Goal: Browse casually: Explore the website without a specific task or goal

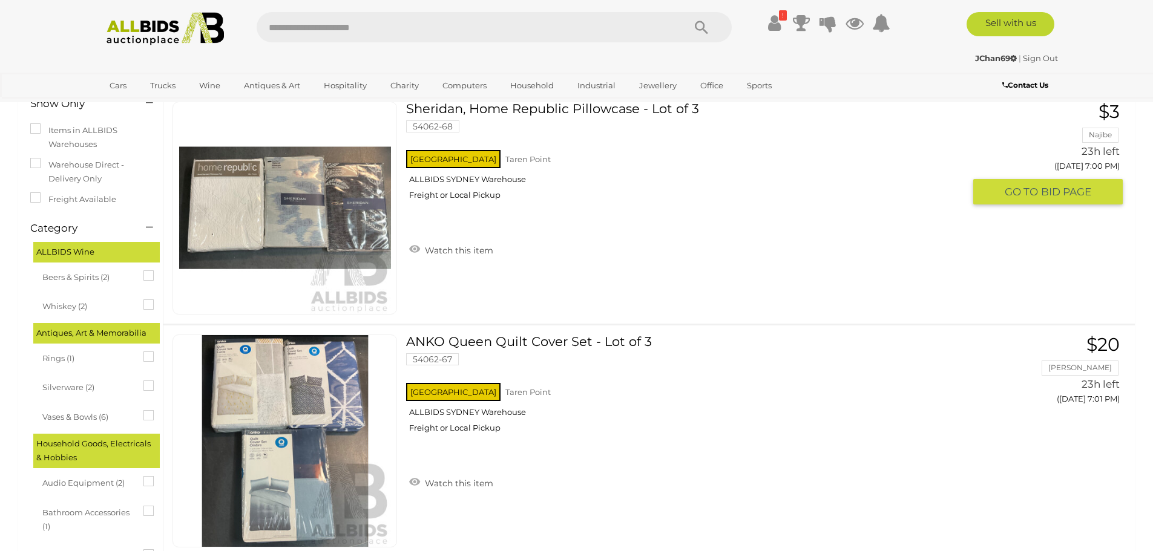
scroll to position [121, 0]
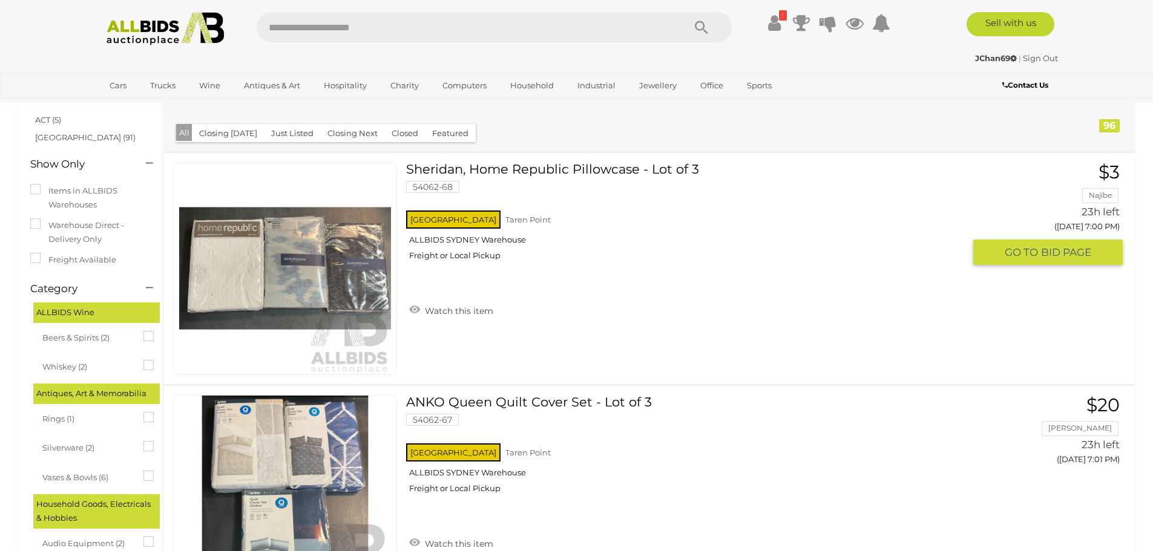
click at [525, 168] on link "Sheridan, Home Republic Pillowcase - Lot of 3 54062-68 NSW Taren Point Freight …" at bounding box center [689, 216] width 548 height 108
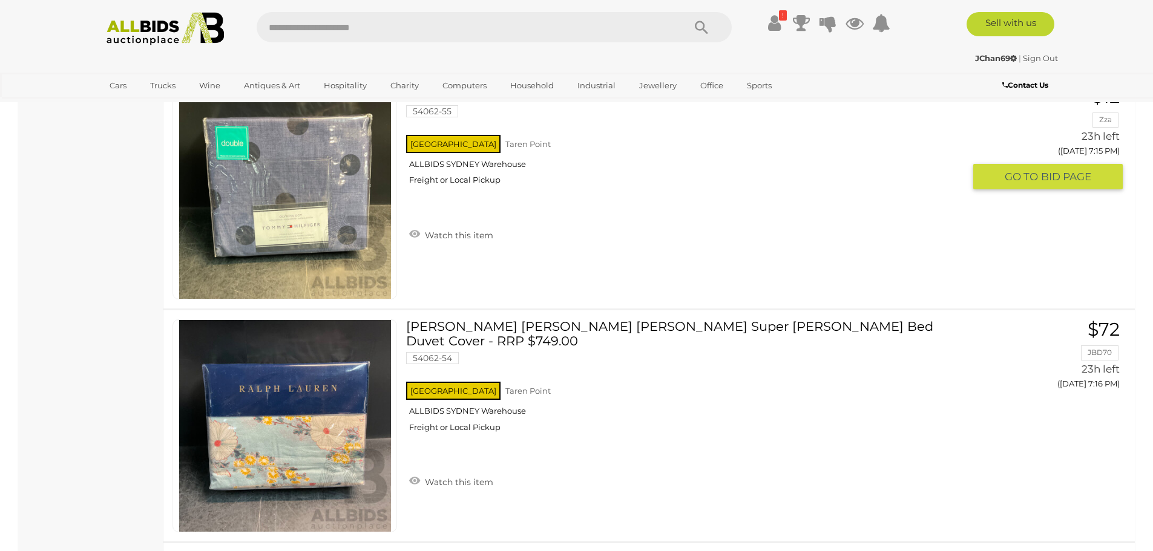
scroll to position [3752, 0]
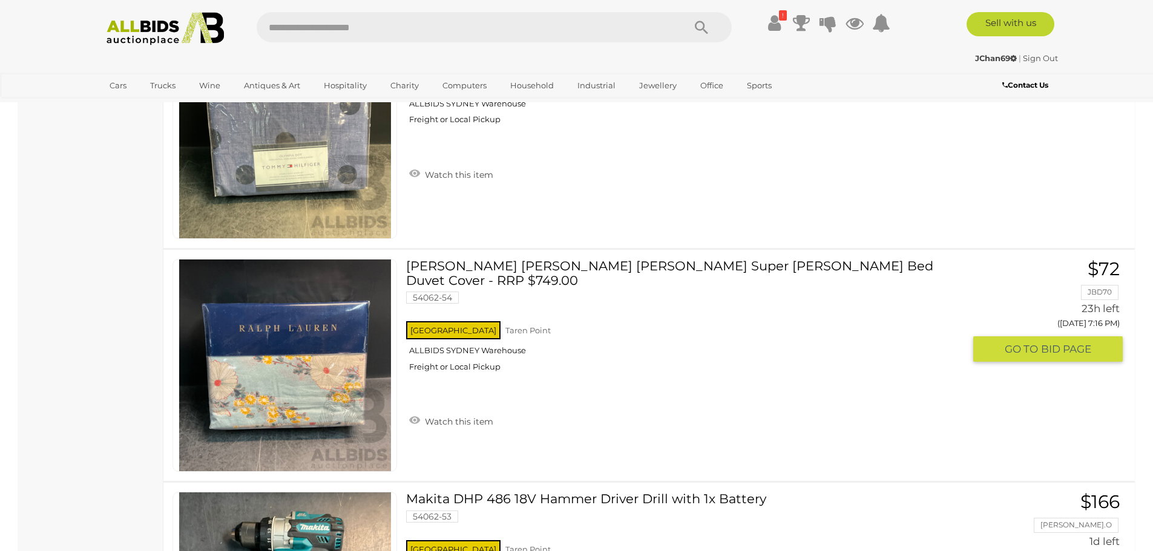
click at [555, 274] on link "RALPH LAUREN Cassie Anitra Super King Bed Duvet Cover - RRP $749.00 54062-54 NS…" at bounding box center [689, 320] width 548 height 122
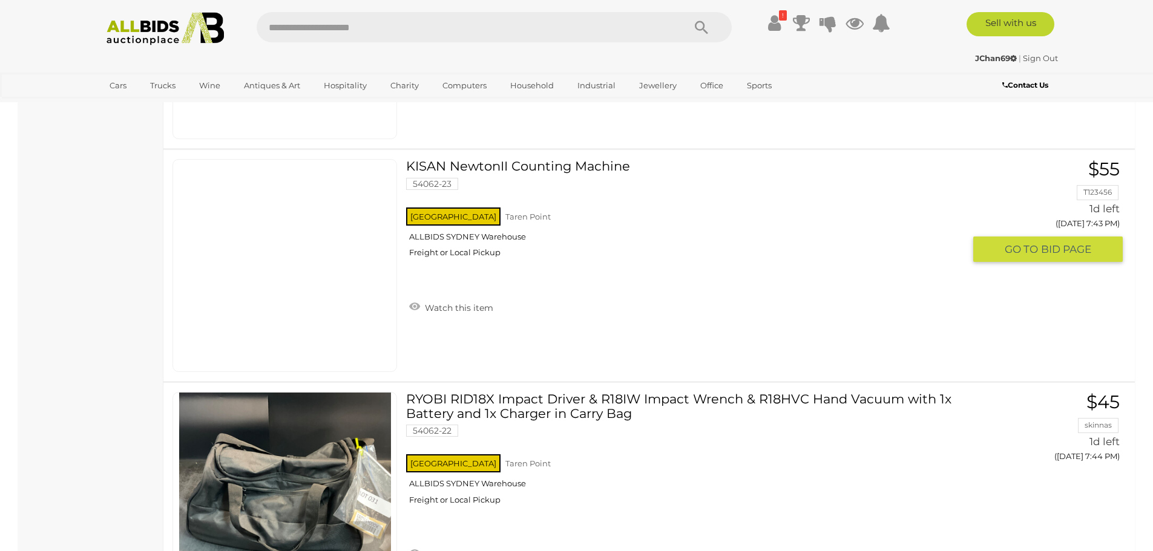
scroll to position [11618, 0]
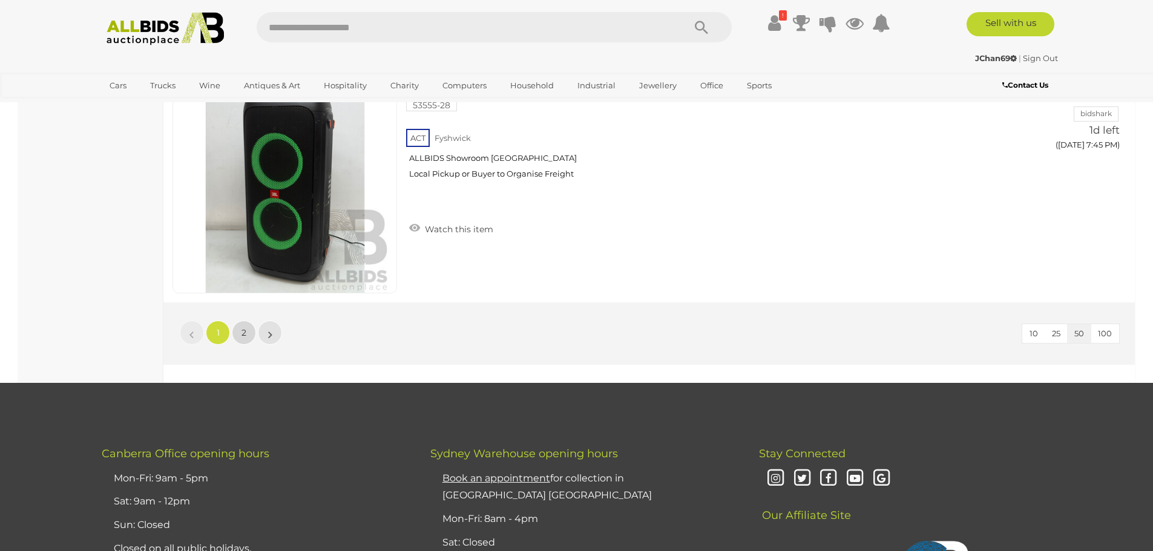
click at [244, 329] on span "2" at bounding box center [243, 332] width 5 height 11
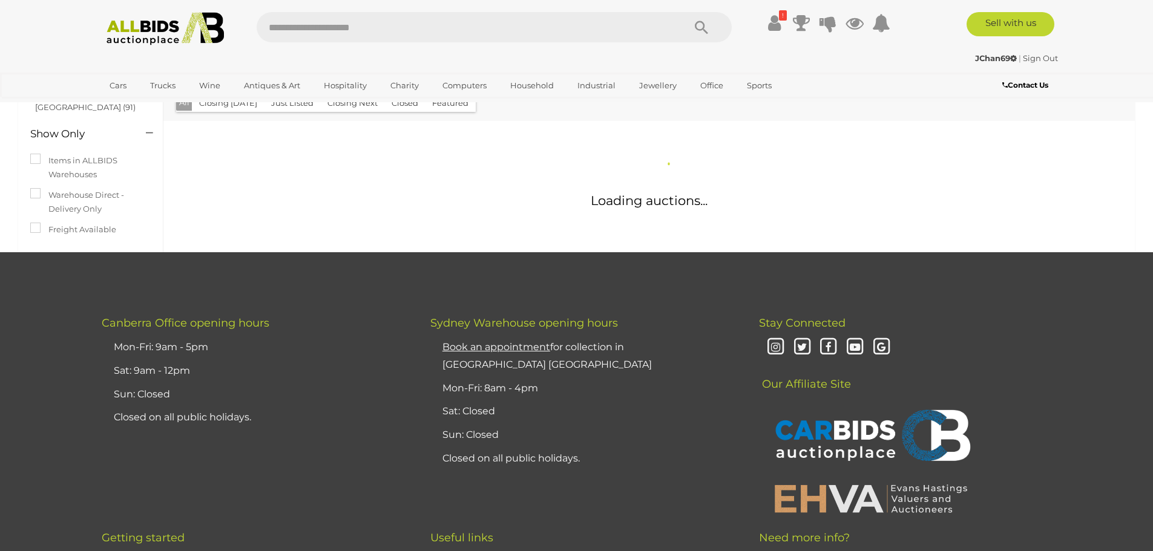
scroll to position [30, 0]
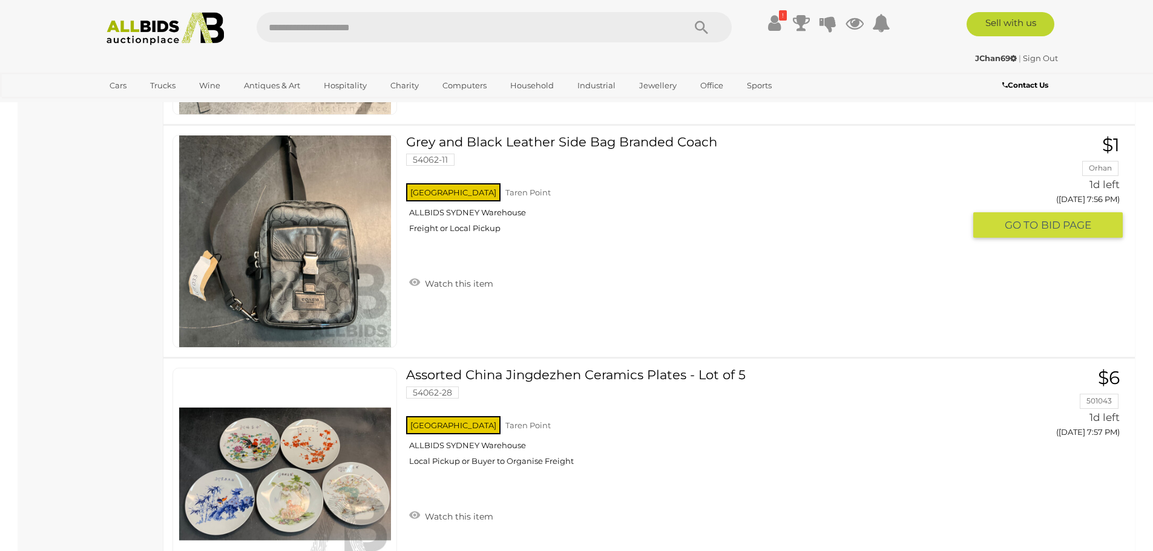
scroll to position [3056, 0]
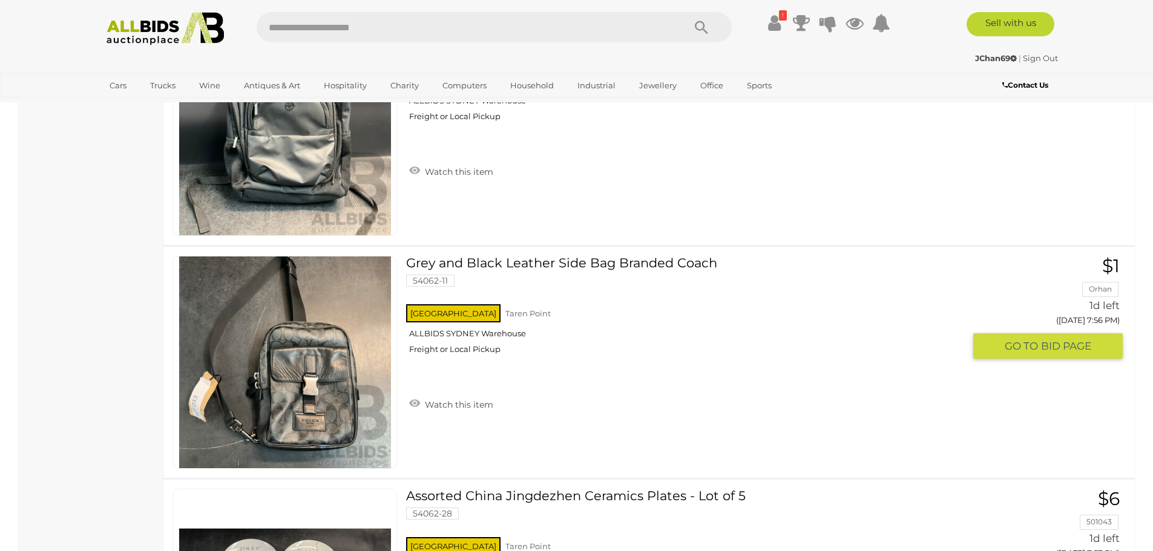
click at [506, 270] on link "Grey and Black Leather Side Bag Branded Coach 54062-11 NSW Taren Point Freight …" at bounding box center [689, 310] width 548 height 108
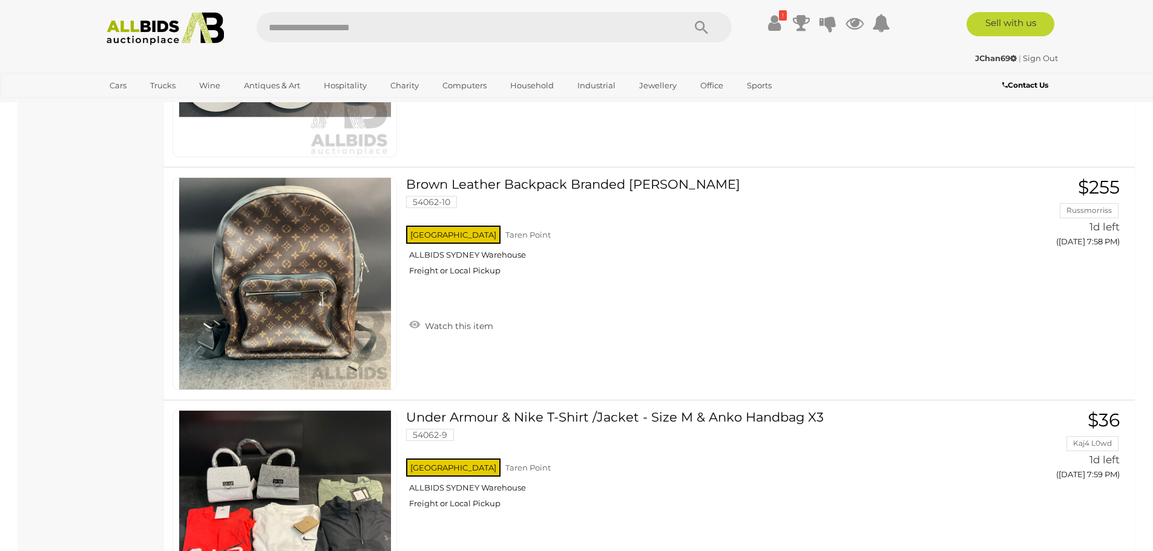
scroll to position [3722, 0]
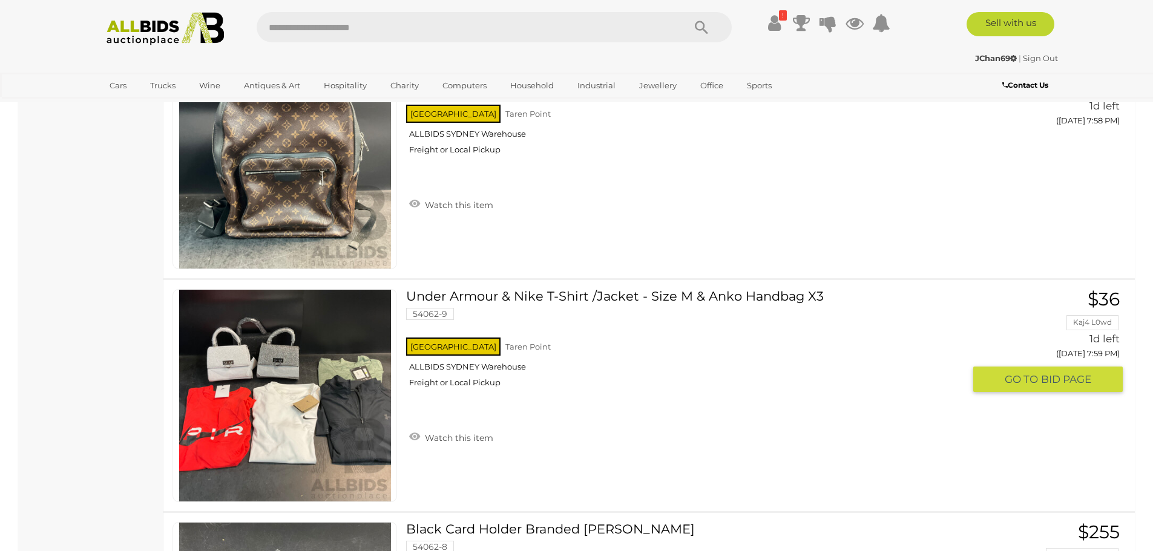
click at [692, 300] on link "Under Armour & Nike T-Shirt /Jacket - Size M & Anko Handbag X3 54062-9 NSW Tare…" at bounding box center [689, 343] width 548 height 108
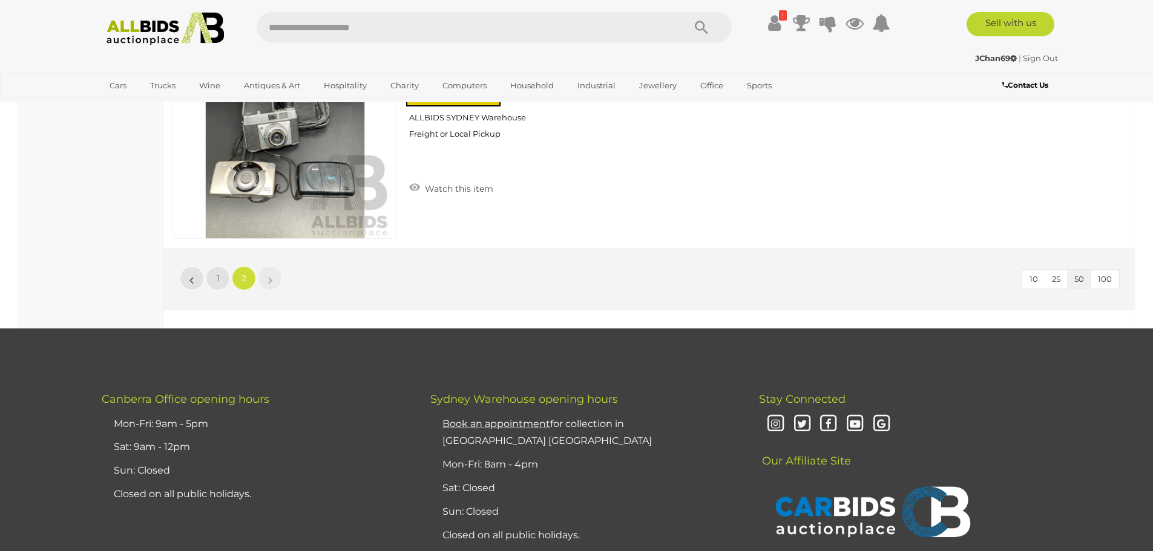
scroll to position [10499, 0]
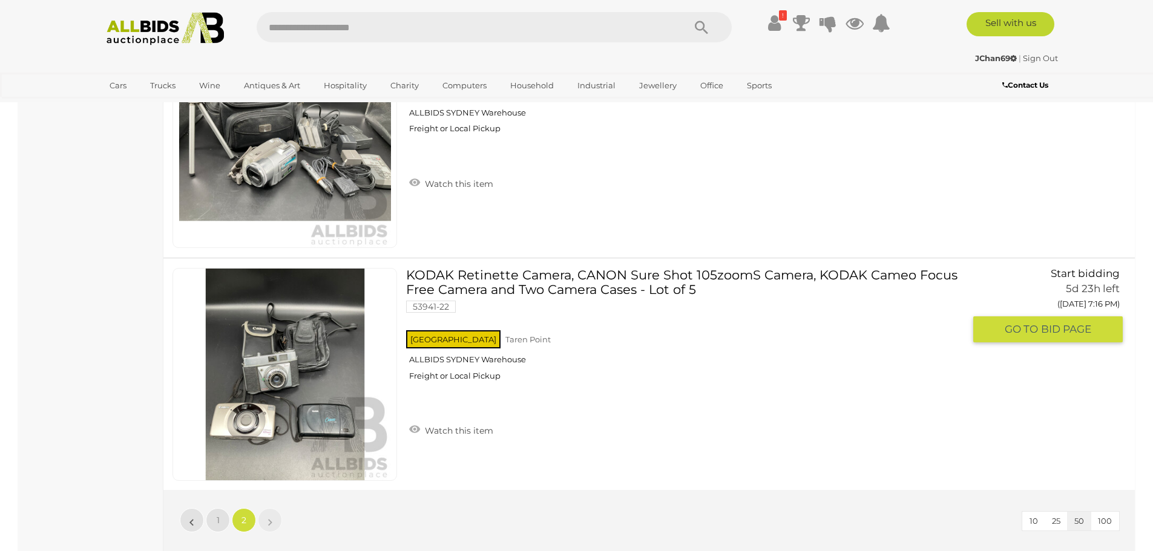
click at [487, 283] on link "KODAK Retinette Camera, CANON Sure Shot 105zoomS Camera, KODAK Cameo Focus Free…" at bounding box center [689, 329] width 548 height 122
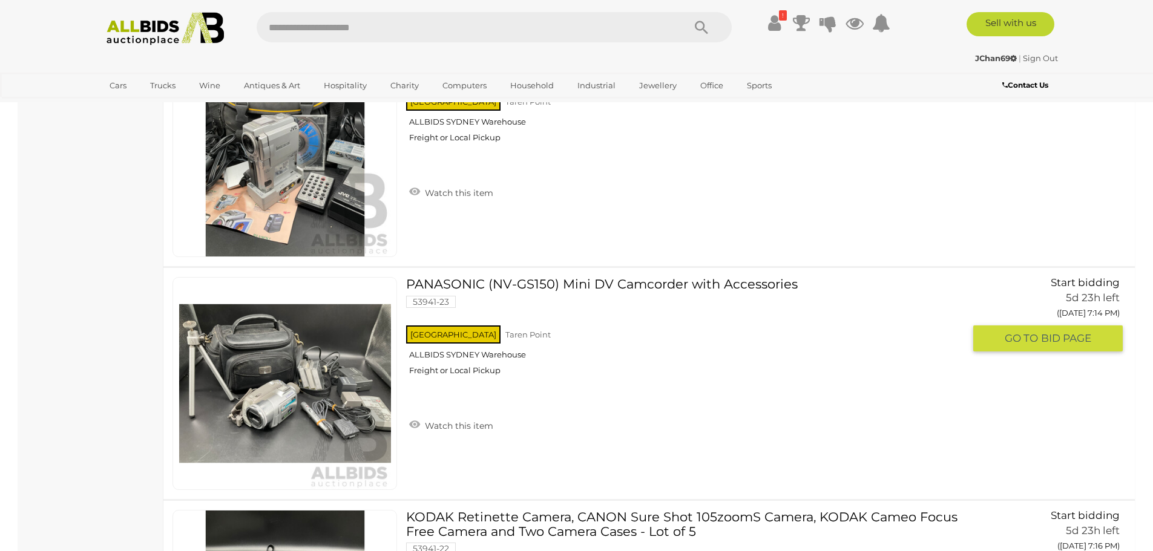
scroll to position [10075, 0]
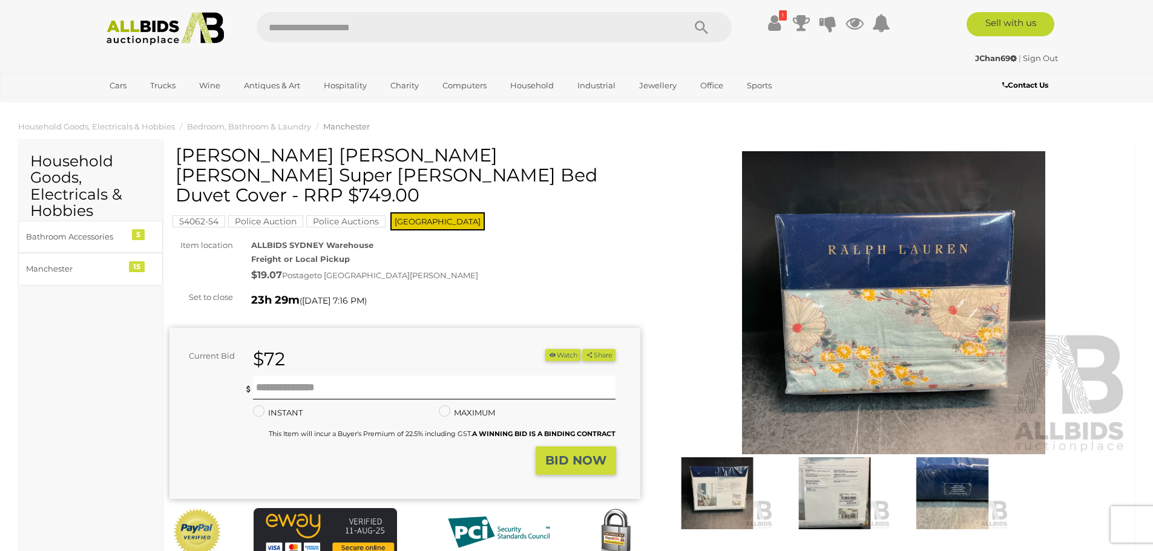
drag, startPoint x: 178, startPoint y: 154, endPoint x: 285, endPoint y: 183, distance: 111.1
click at [285, 183] on h1 "RALPH LAUREN Cassie Anitra Super King Bed Duvet Cover - RRP $749.00" at bounding box center [406, 175] width 462 height 60
click at [846, 510] on img at bounding box center [834, 493] width 111 height 72
click at [560, 238] on div "ALLBIDS SYDNEY Warehouse Freight or Local Pickup $19.07 Postage to ST JOHNS PAR…" at bounding box center [445, 261] width 407 height 46
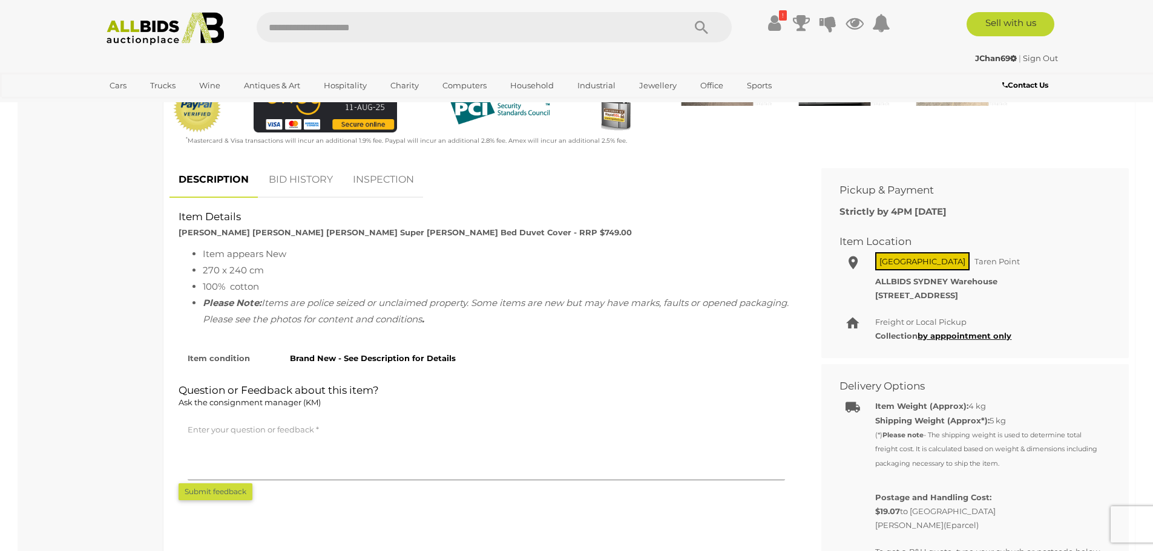
scroll to position [484, 0]
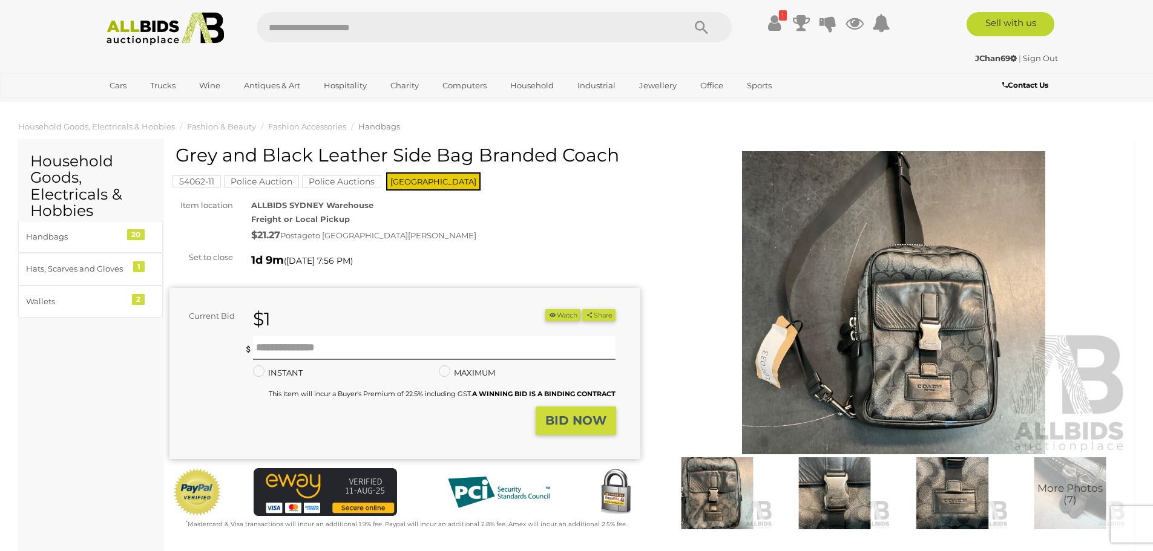
click at [879, 343] on img at bounding box center [893, 302] width 471 height 303
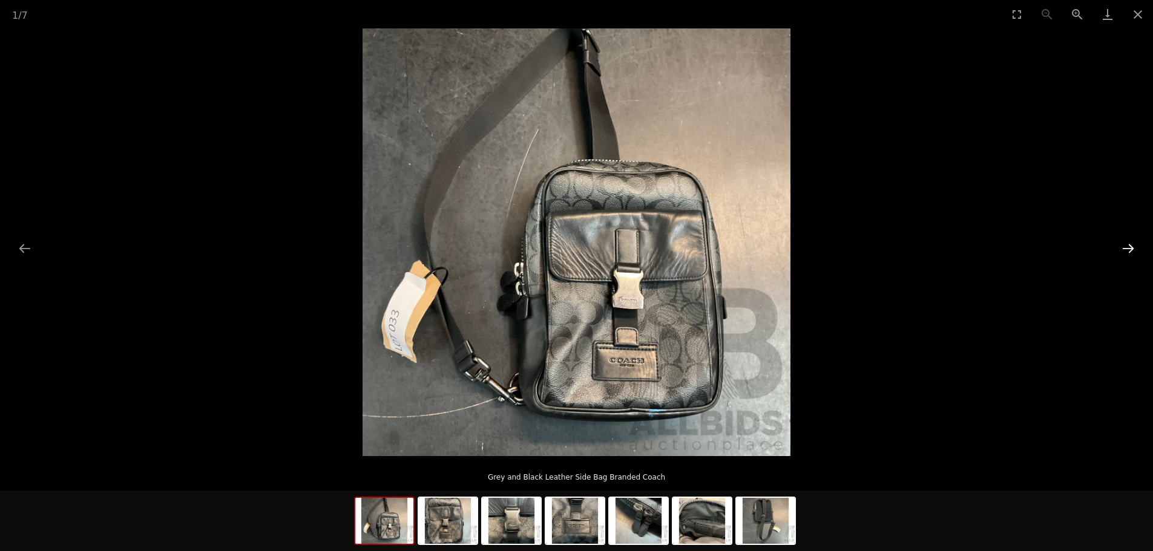
click at [1127, 253] on button "Next slide" at bounding box center [1127, 249] width 25 height 24
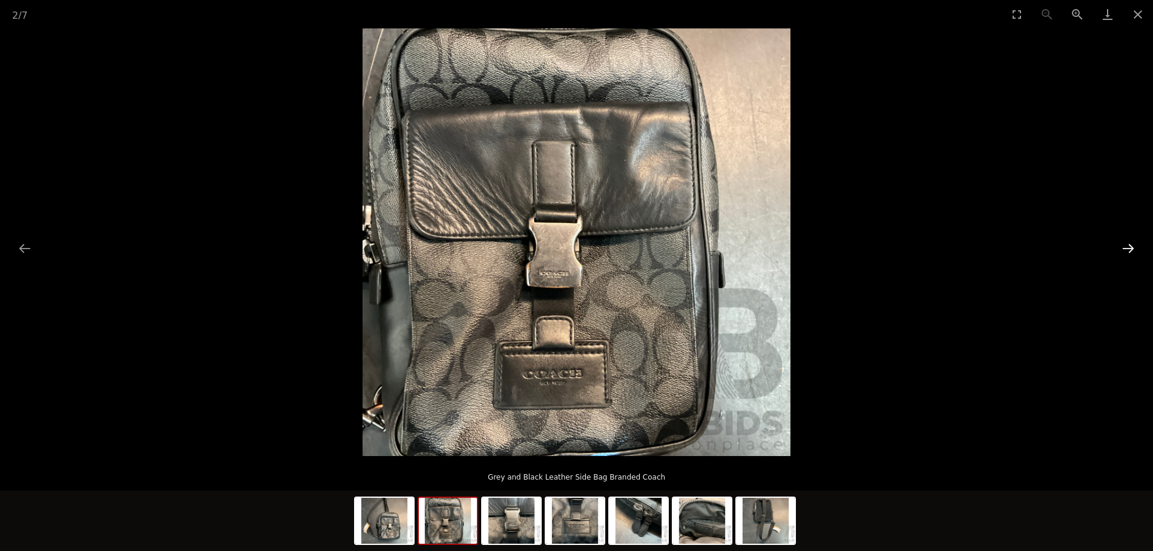
click at [1127, 253] on button "Next slide" at bounding box center [1127, 249] width 25 height 24
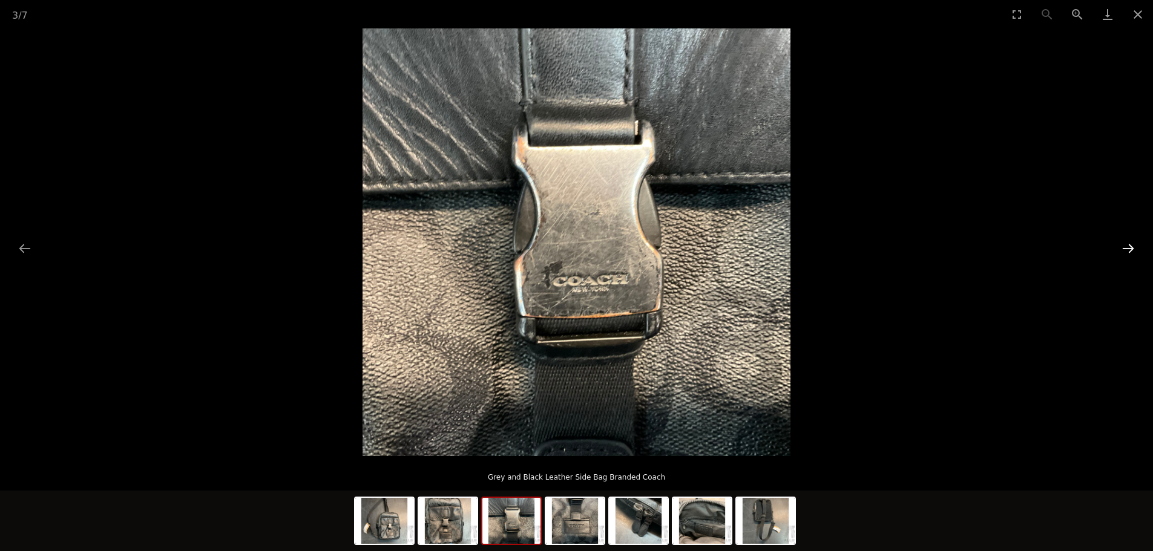
click at [1127, 253] on button "Next slide" at bounding box center [1127, 249] width 25 height 24
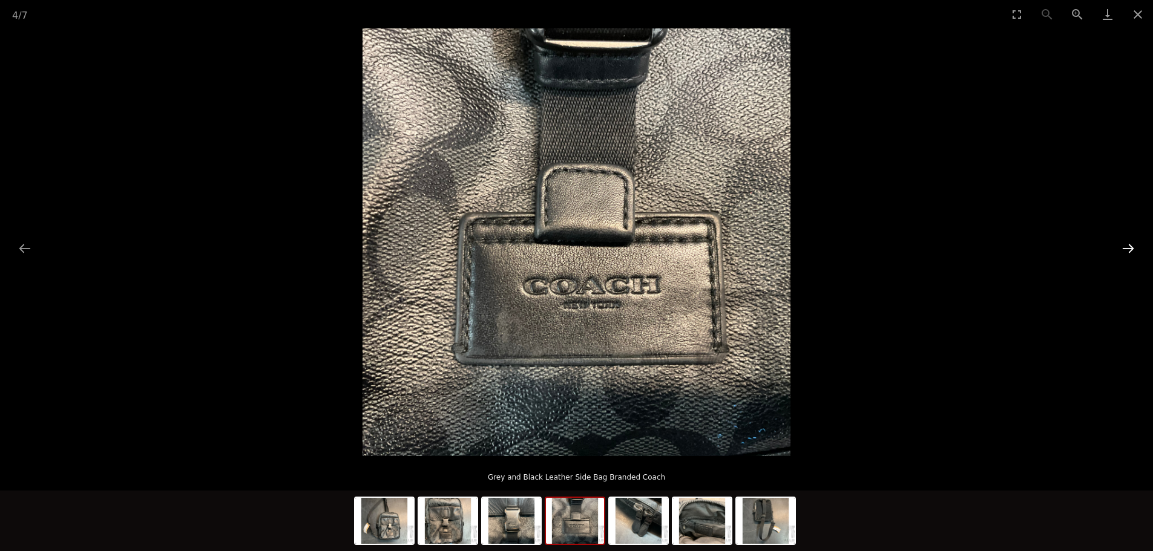
click at [1127, 253] on button "Next slide" at bounding box center [1127, 249] width 25 height 24
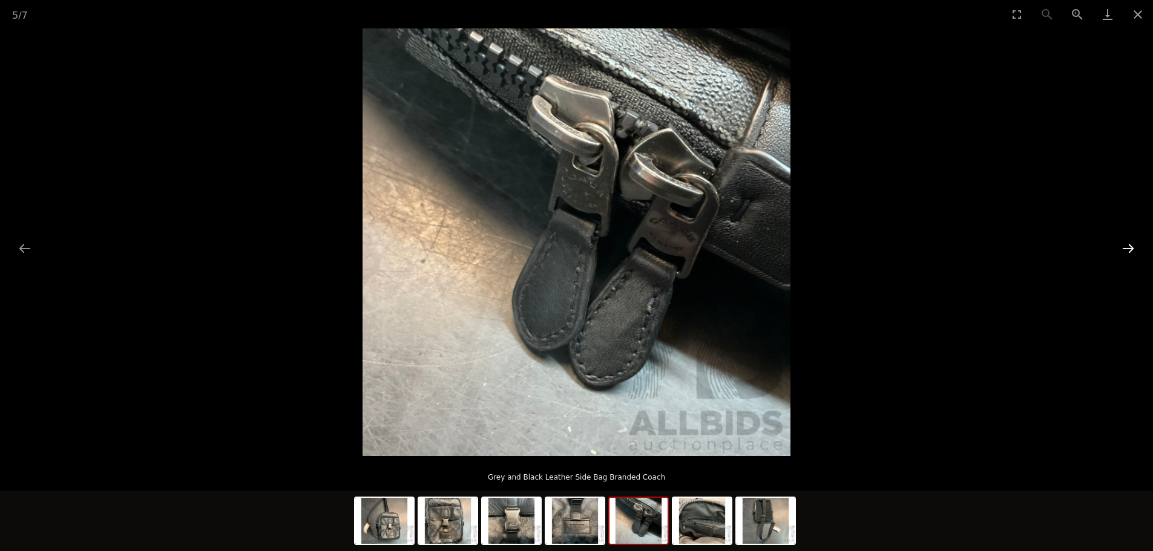
click at [1127, 253] on button "Next slide" at bounding box center [1127, 249] width 25 height 24
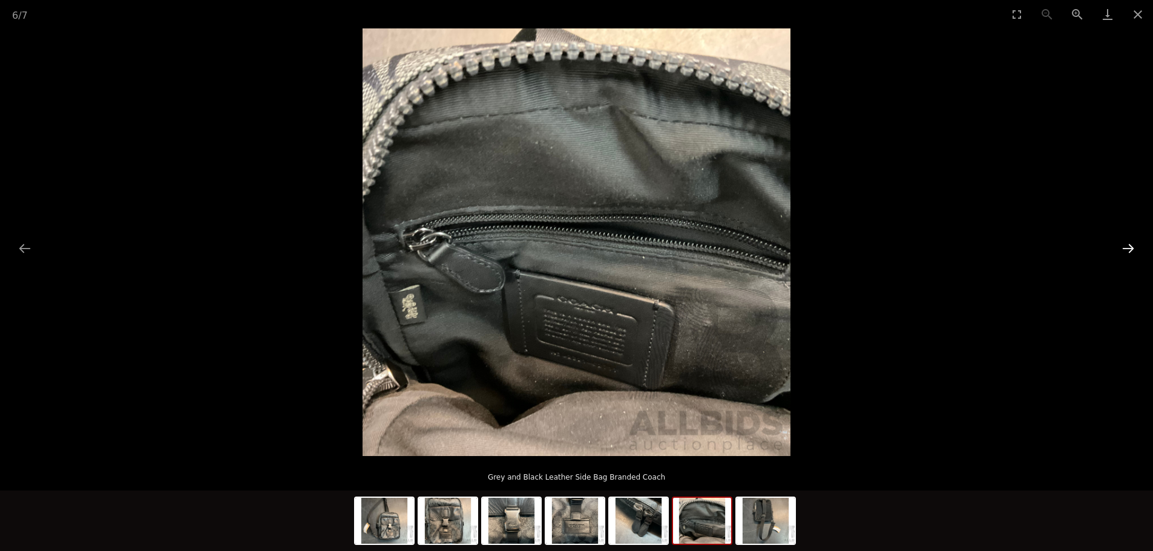
click at [1127, 253] on button "Next slide" at bounding box center [1127, 249] width 25 height 24
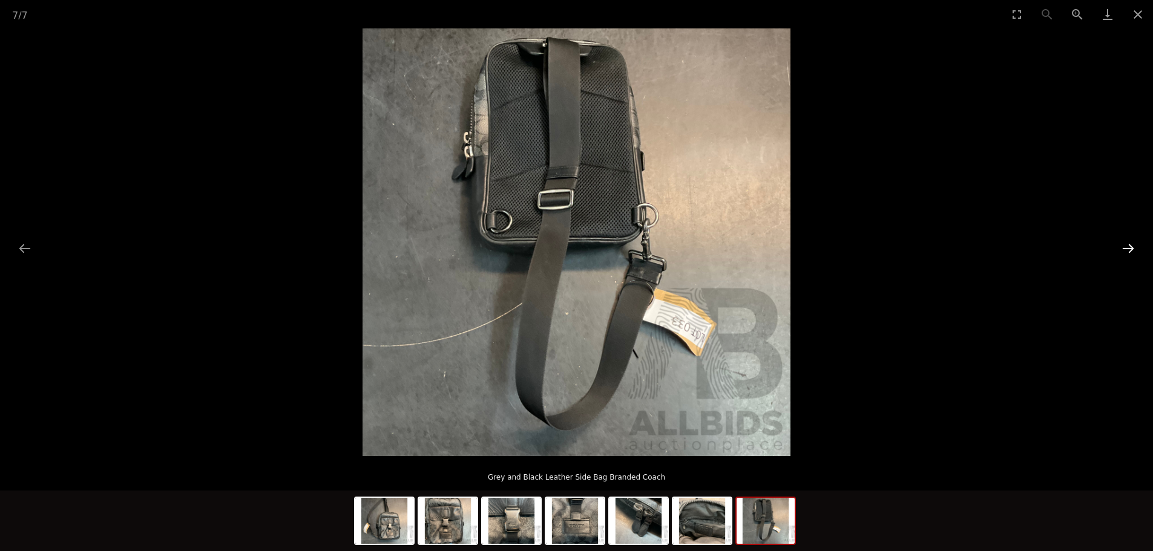
click at [1127, 253] on button "Next slide" at bounding box center [1127, 249] width 25 height 24
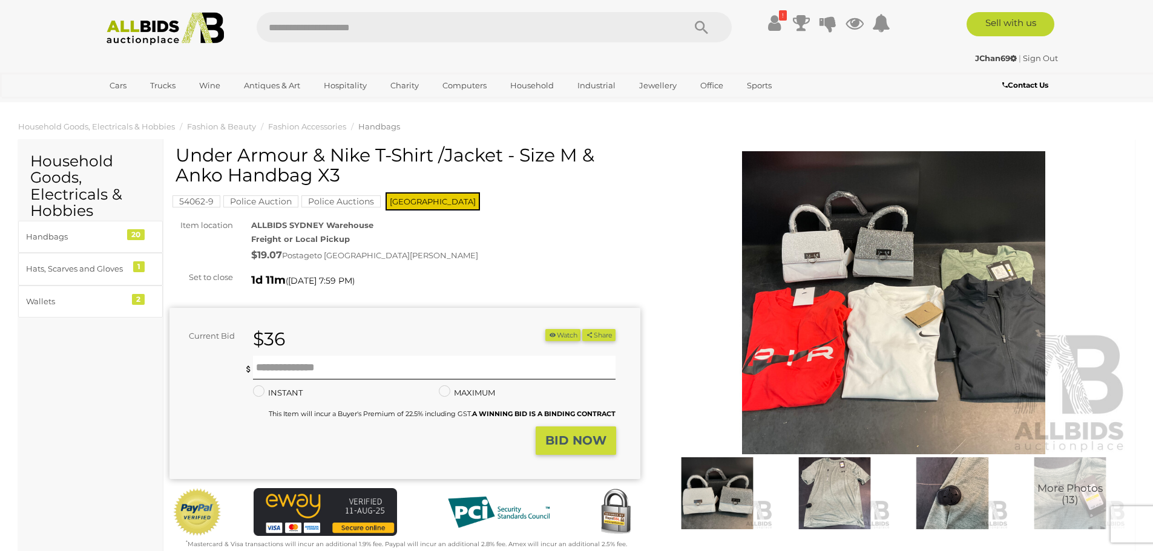
click at [837, 252] on img at bounding box center [893, 302] width 471 height 303
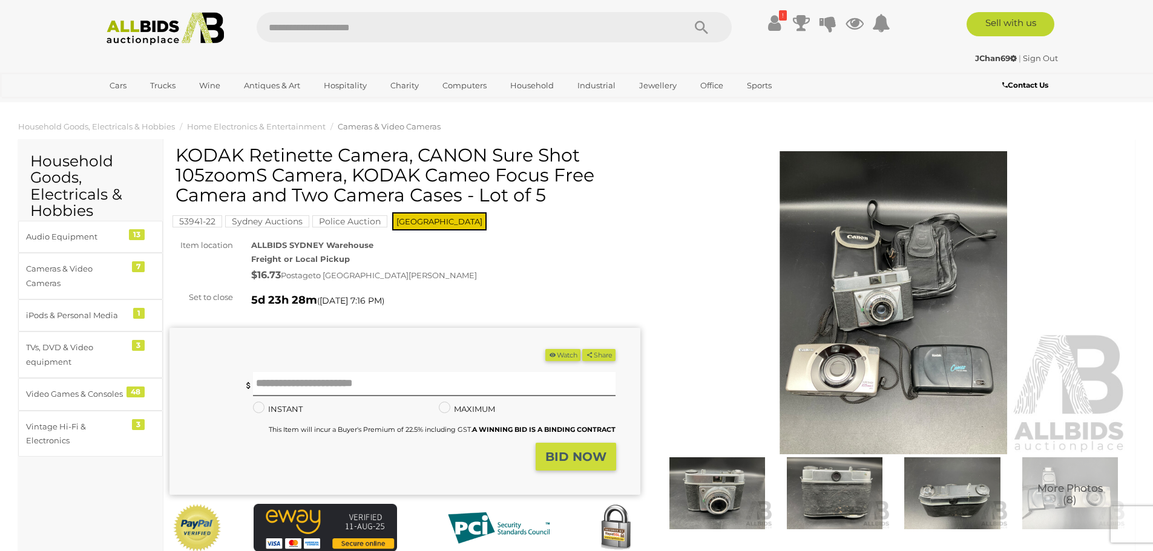
click at [899, 292] on img at bounding box center [893, 302] width 471 height 303
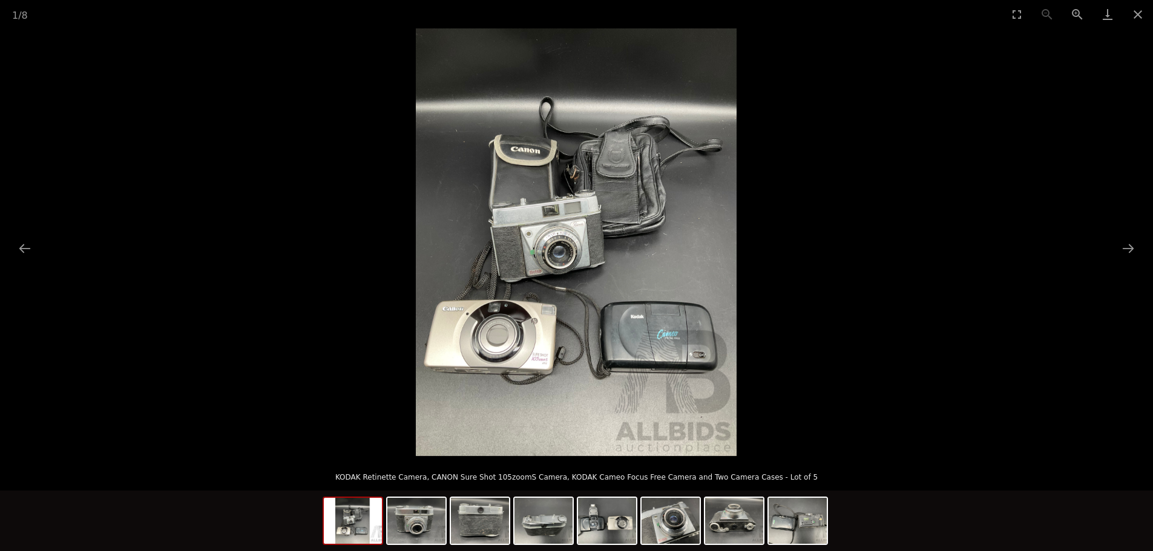
click at [551, 346] on img at bounding box center [576, 242] width 321 height 428
